Goal: Ask a question

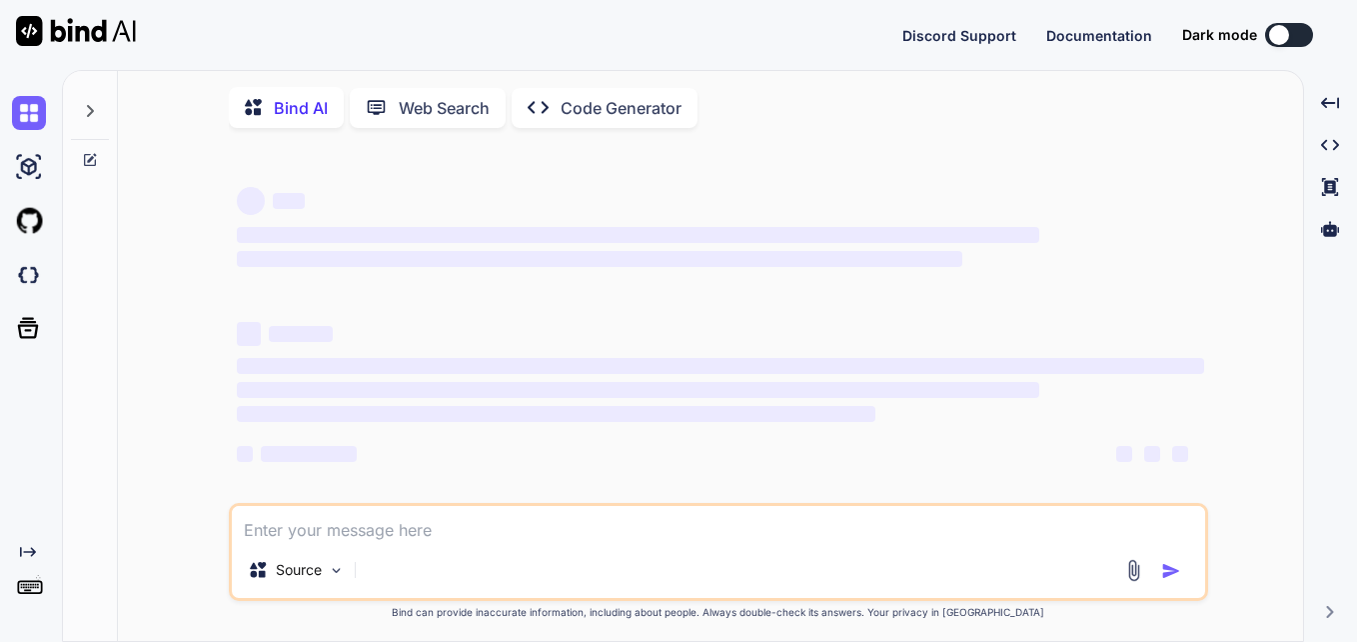
type textarea "x"
click at [471, 537] on textarea at bounding box center [718, 524] width 973 height 36
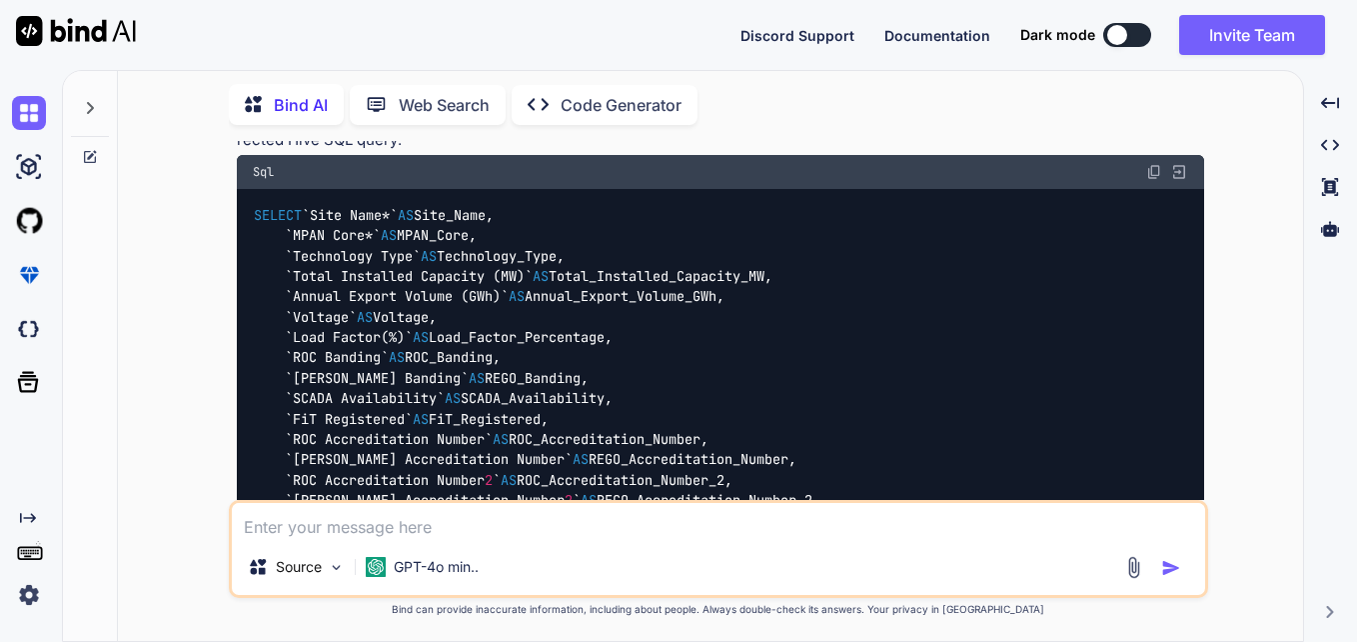
scroll to position [5543, 0]
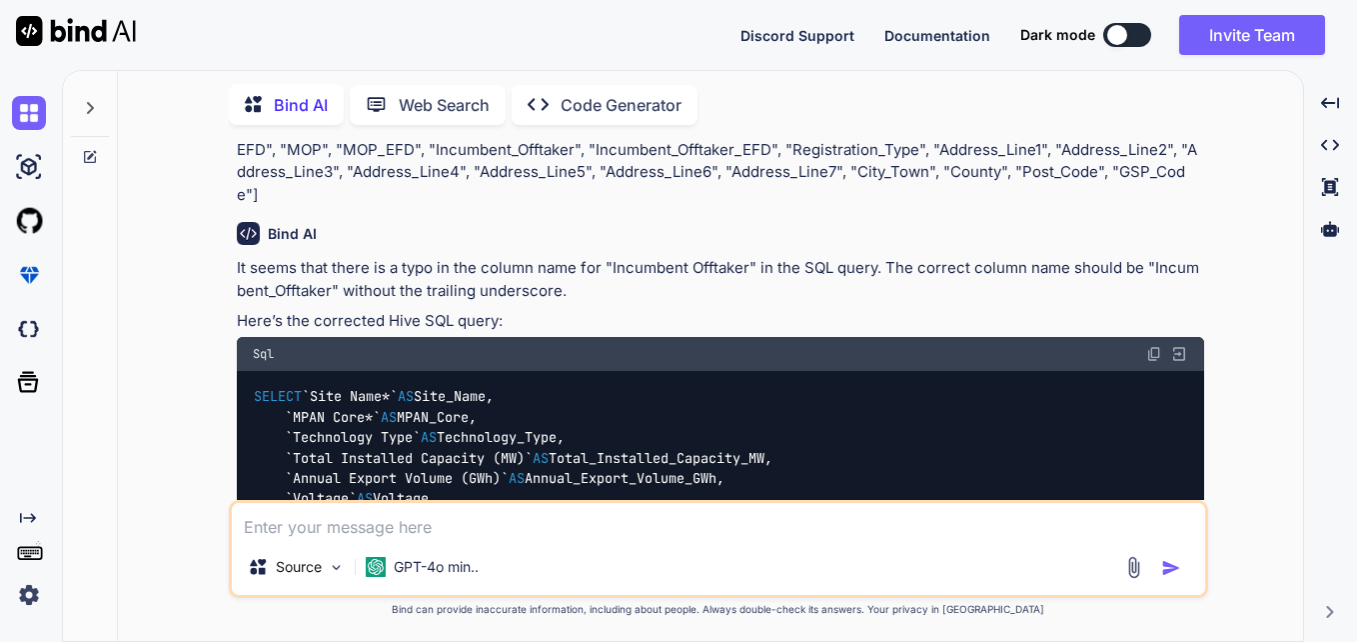
click at [90, 102] on icon at bounding box center [90, 108] width 7 height 12
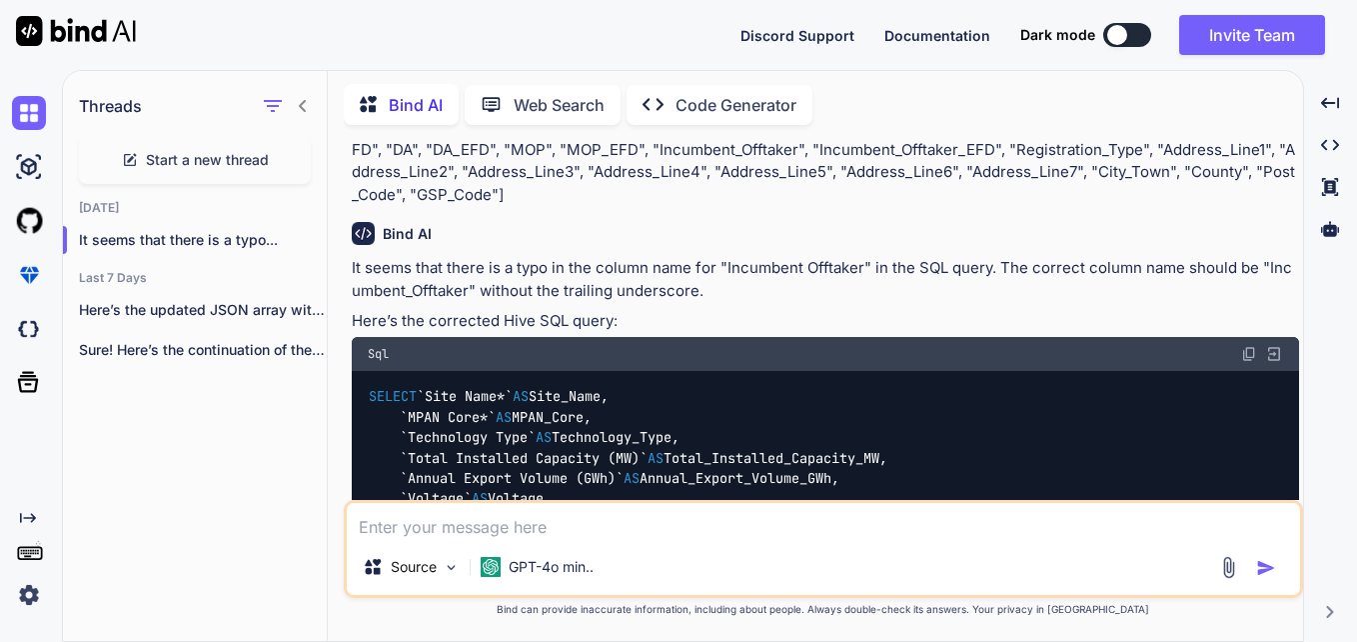
click at [201, 164] on span "Start a new thread" at bounding box center [207, 160] width 123 height 20
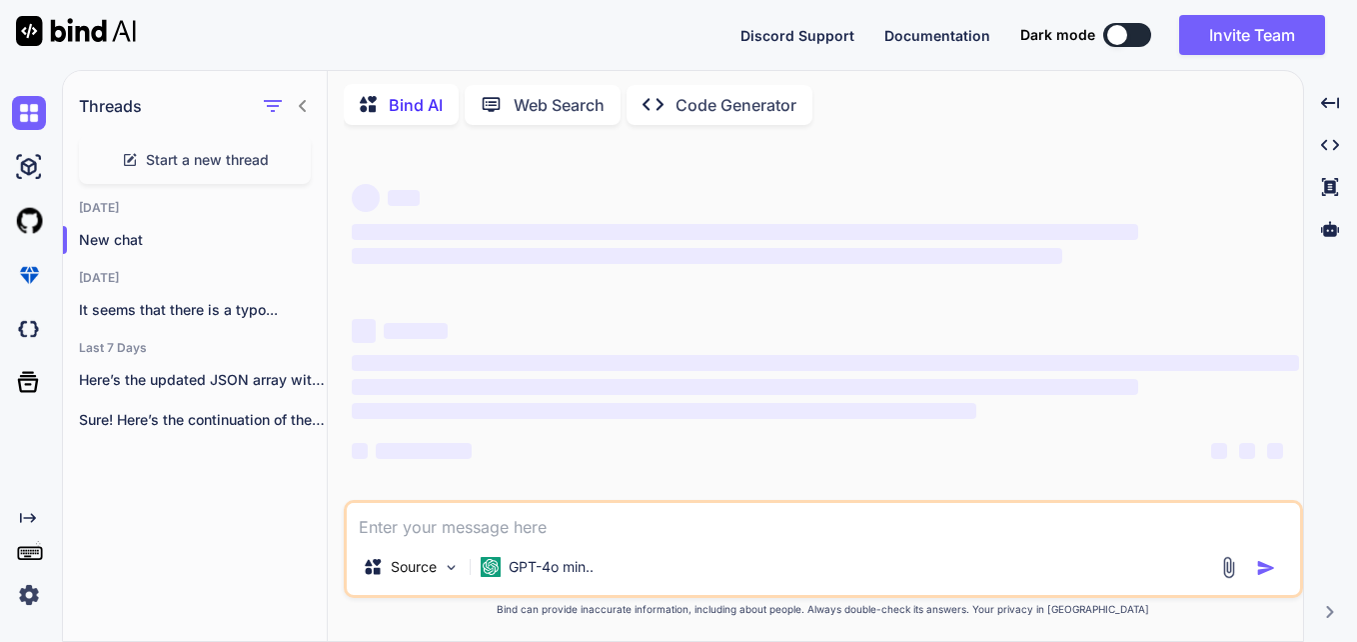
click at [502, 534] on textarea at bounding box center [823, 521] width 953 height 36
paste textarea "ERROR - local variable 'first_row' referenced before assignment"
type textarea "ERROR - local variable 'first_row' referenced before assignment"
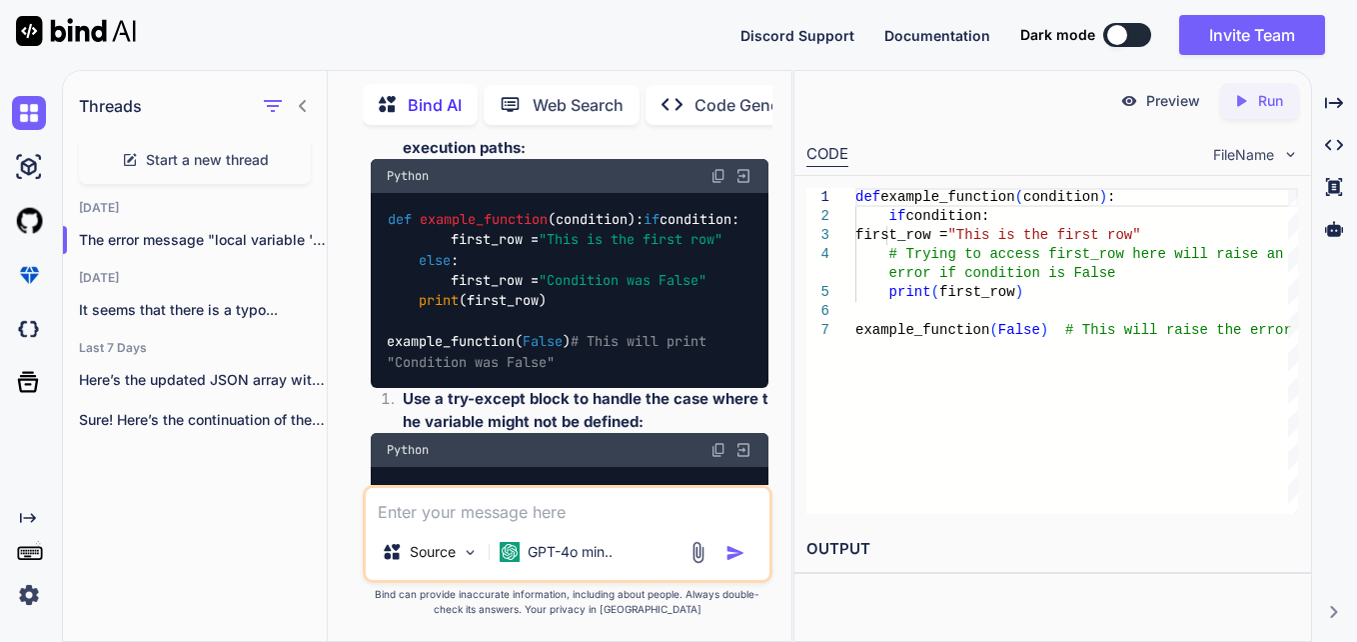
scroll to position [966, 0]
